Goal: Navigation & Orientation: Understand site structure

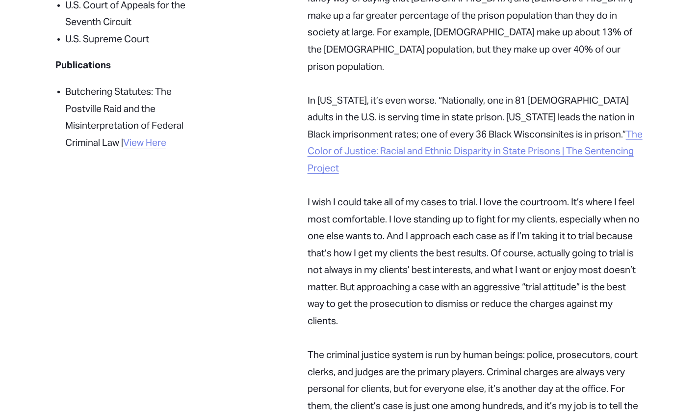
scroll to position [647, 0]
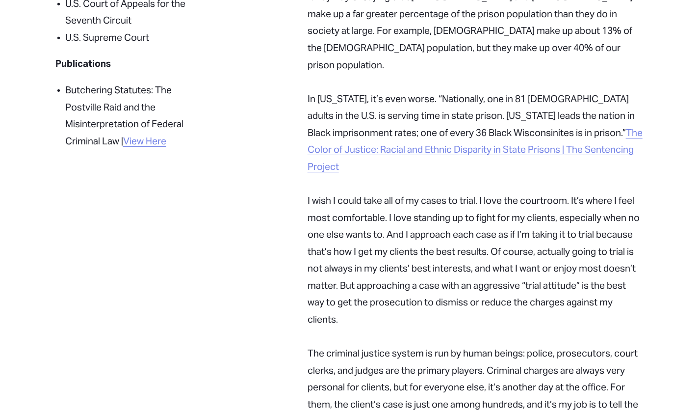
click at [156, 307] on div "Education A.B., magna cum laude, [GEOGRAPHIC_DATA] [PERSON_NAME], Harvard Law S…" at bounding box center [350, 163] width 606 height 1005
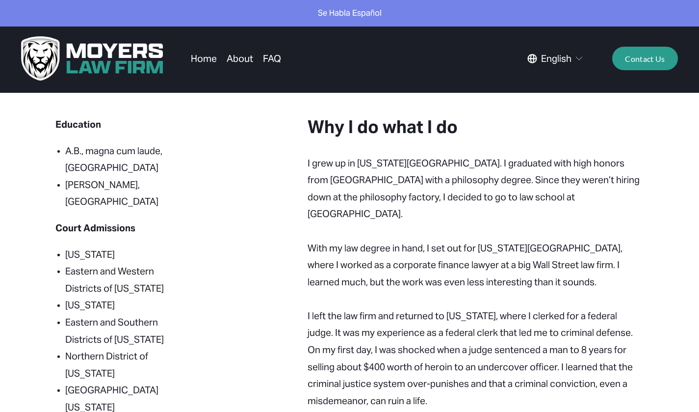
scroll to position [0, 0]
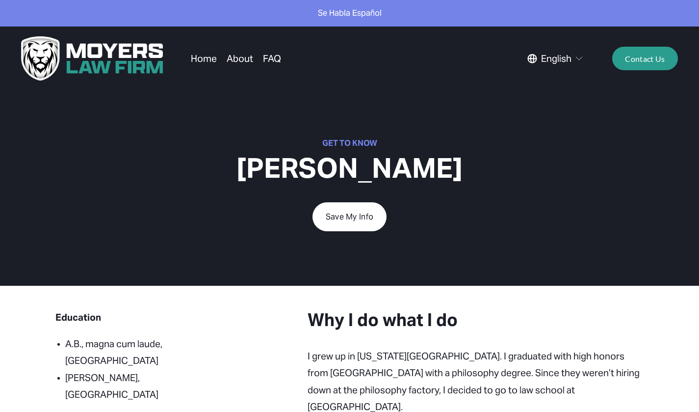
click at [237, 60] on link "About" at bounding box center [240, 58] width 26 height 19
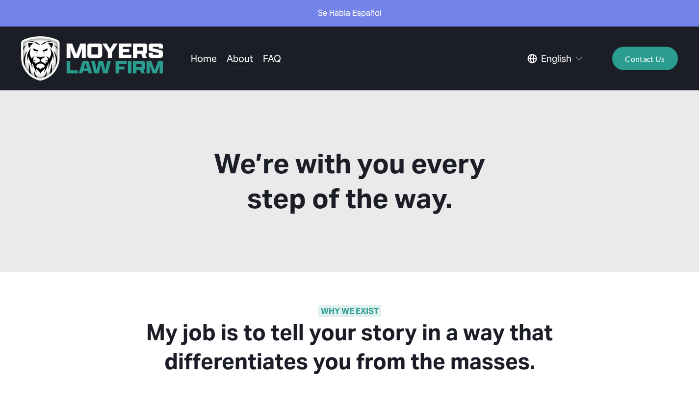
click at [209, 62] on link "Home" at bounding box center [204, 58] width 26 height 19
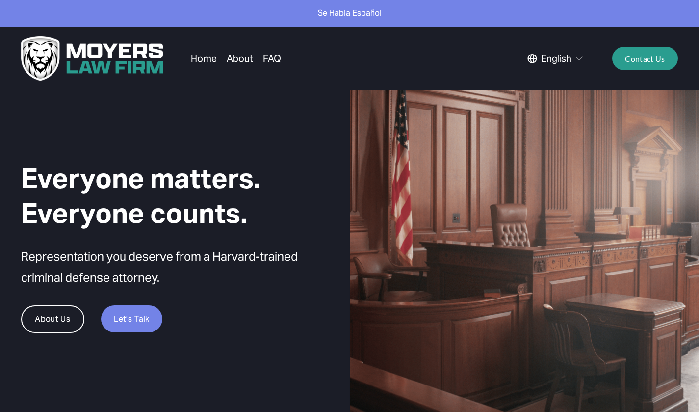
click at [277, 61] on link "FAQ" at bounding box center [272, 58] width 18 height 19
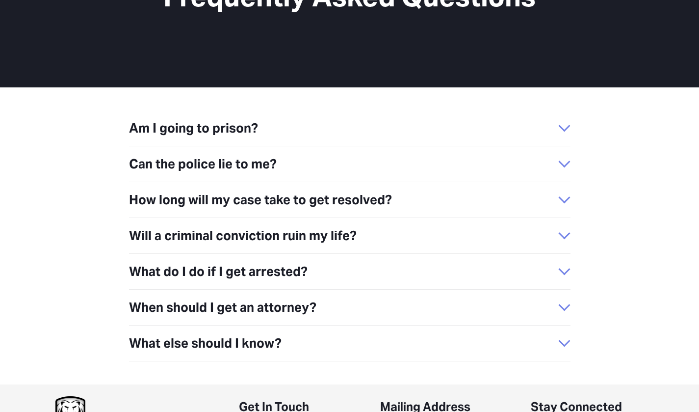
scroll to position [199, 0]
